Goal: Task Accomplishment & Management: Manage account settings

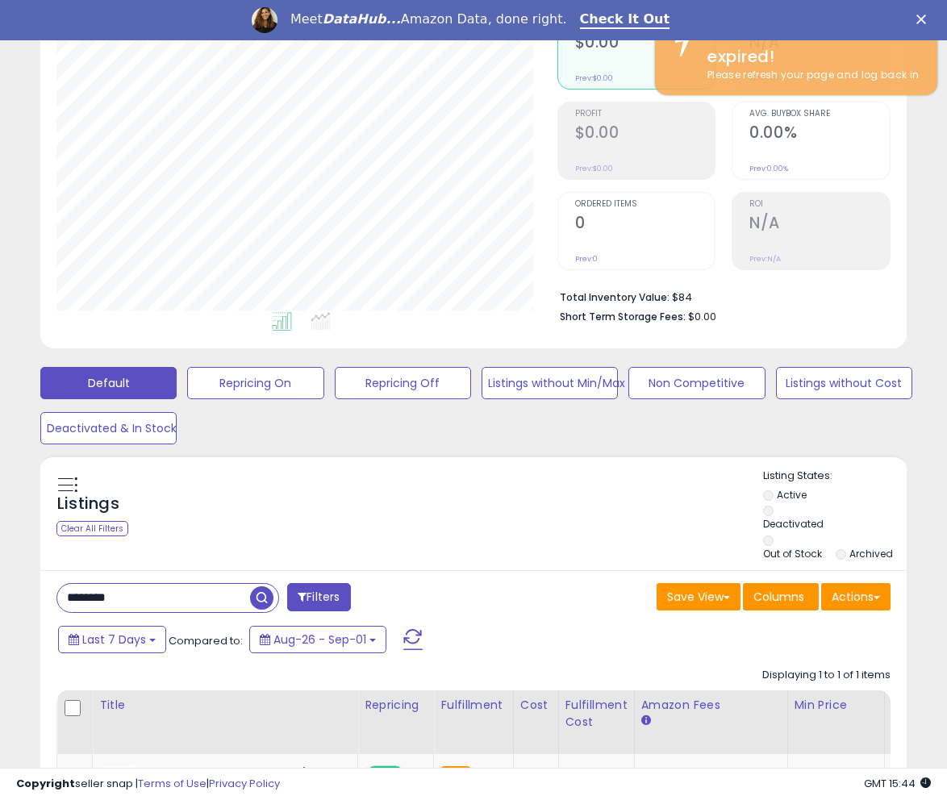
scroll to position [0, 78]
